Goal: Task Accomplishment & Management: Manage account settings

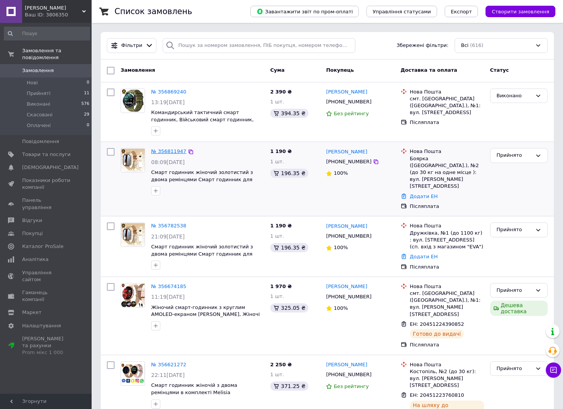
click at [171, 151] on link "№ 356811947" at bounding box center [168, 151] width 35 height 6
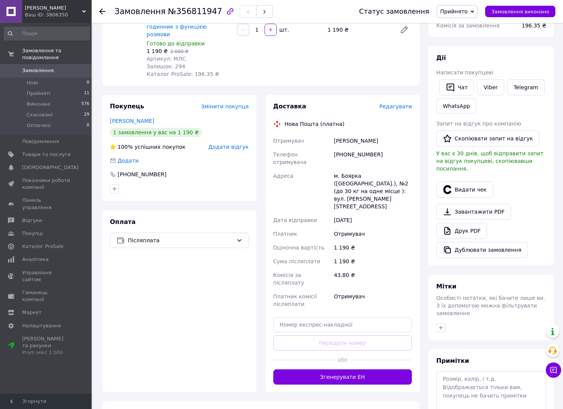
scroll to position [149, 0]
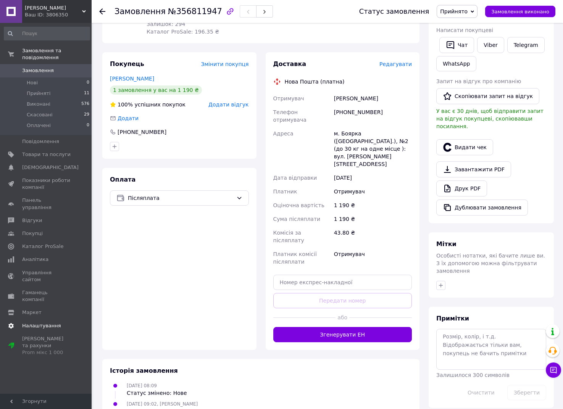
click at [55, 319] on link "Налаштування" at bounding box center [47, 325] width 94 height 13
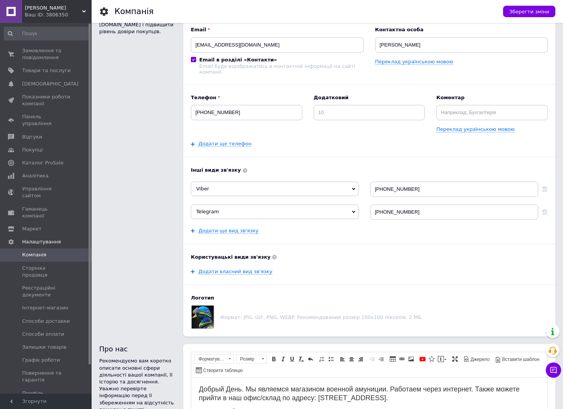
scroll to position [63, 0]
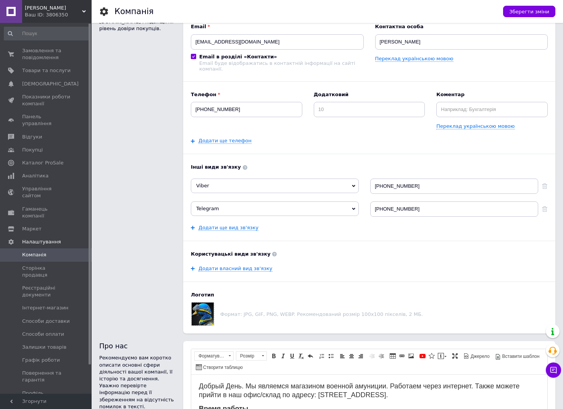
click at [53, 403] on span "Менеджери" at bounding box center [46, 406] width 48 height 7
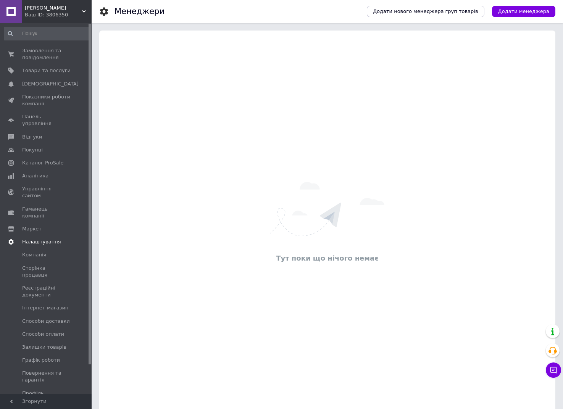
click at [41, 238] on span "Налаштування" at bounding box center [41, 241] width 39 height 7
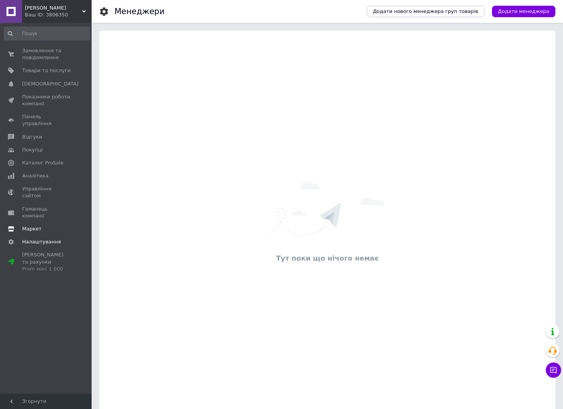
click at [39, 225] on span "Маркет" at bounding box center [31, 228] width 19 height 7
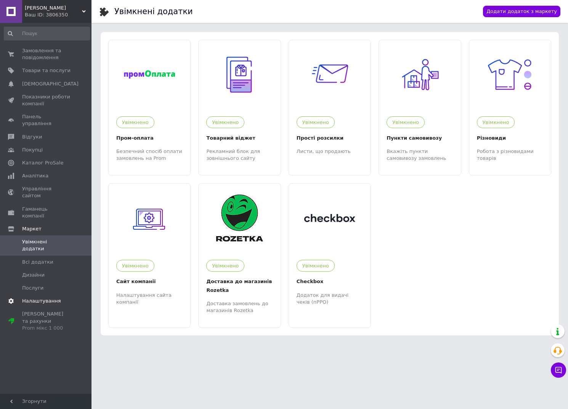
click at [39, 294] on link "Налаштування" at bounding box center [47, 300] width 94 height 13
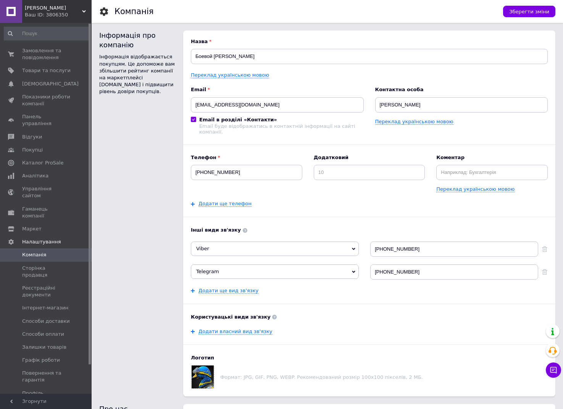
click at [495, 31] on div "Назва Боевой Гусак Переклад українською мовою Email boyoviigusak@gmail.com Emai…" at bounding box center [369, 214] width 372 height 366
click at [55, 55] on span "Замовлення та повідомлення" at bounding box center [46, 54] width 48 height 14
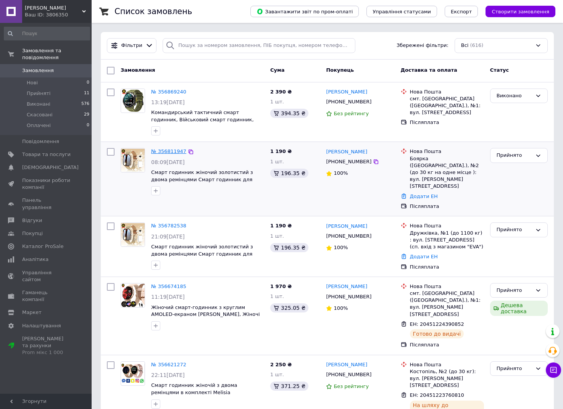
click at [164, 150] on link "№ 356811947" at bounding box center [168, 151] width 35 height 6
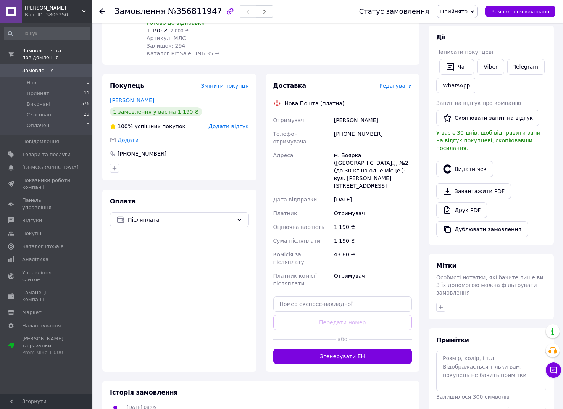
scroll to position [149, 0]
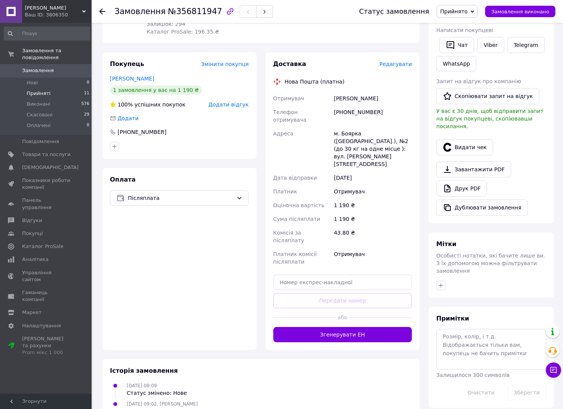
click at [46, 96] on span "Прийняті" at bounding box center [39, 93] width 24 height 7
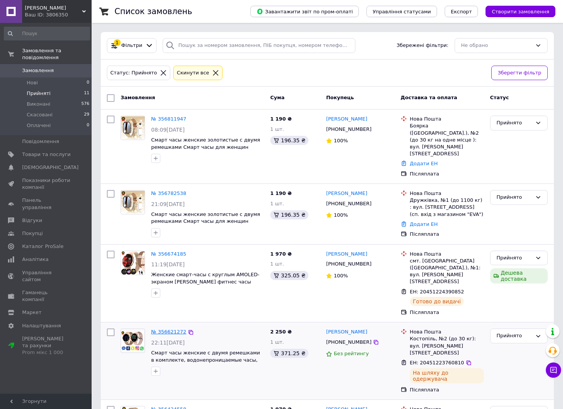
click at [165, 329] on link "№ 356621272" at bounding box center [168, 332] width 35 height 6
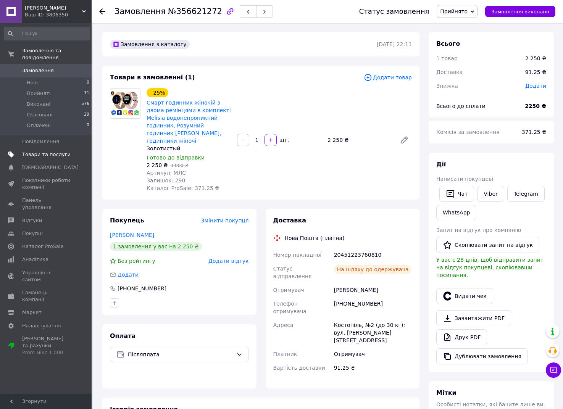
click at [47, 158] on span "Товари та послуги" at bounding box center [46, 154] width 48 height 7
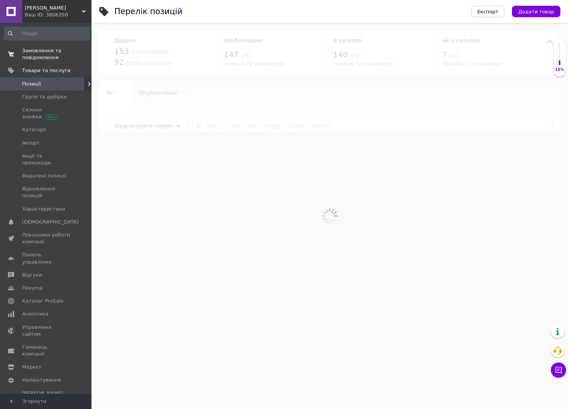
click at [46, 49] on span "Замовлення та повідомлення" at bounding box center [46, 54] width 48 height 14
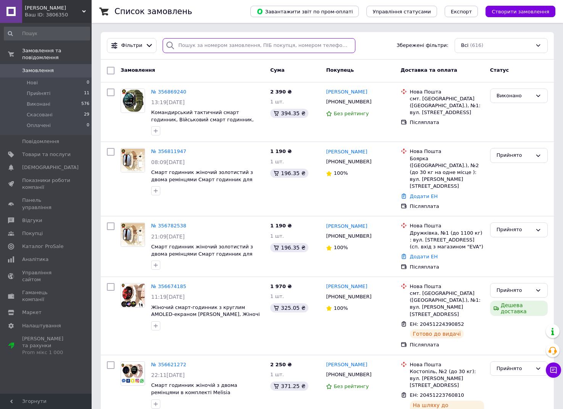
click at [264, 50] on input "search" at bounding box center [258, 45] width 192 height 15
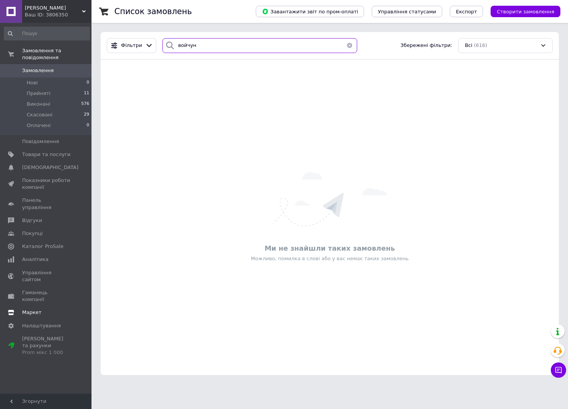
type input "войчун"
click at [82, 12] on icon at bounding box center [84, 12] width 4 height 4
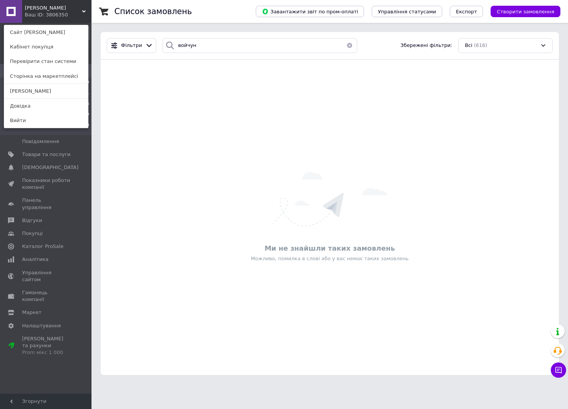
click at [82, 12] on icon at bounding box center [84, 12] width 4 height 4
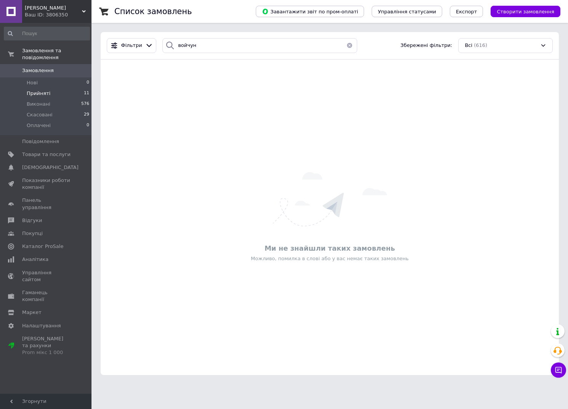
click at [60, 93] on li "Прийняті 11" at bounding box center [47, 93] width 94 height 11
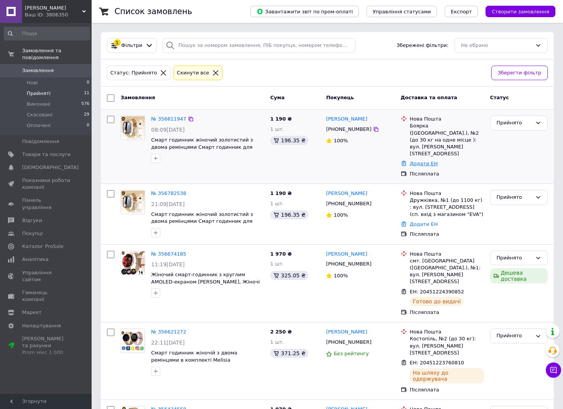
click at [426, 161] on link "Додати ЕН" at bounding box center [424, 164] width 28 height 6
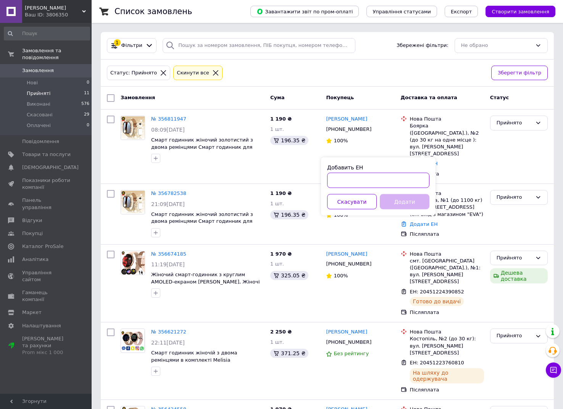
click at [359, 182] on input "Добавить ЕН" at bounding box center [378, 180] width 102 height 15
paste input "20451225249449"
type input "20451225249449"
click at [401, 207] on button "Додати" at bounding box center [405, 201] width 50 height 15
